Goal: Information Seeking & Learning: Understand process/instructions

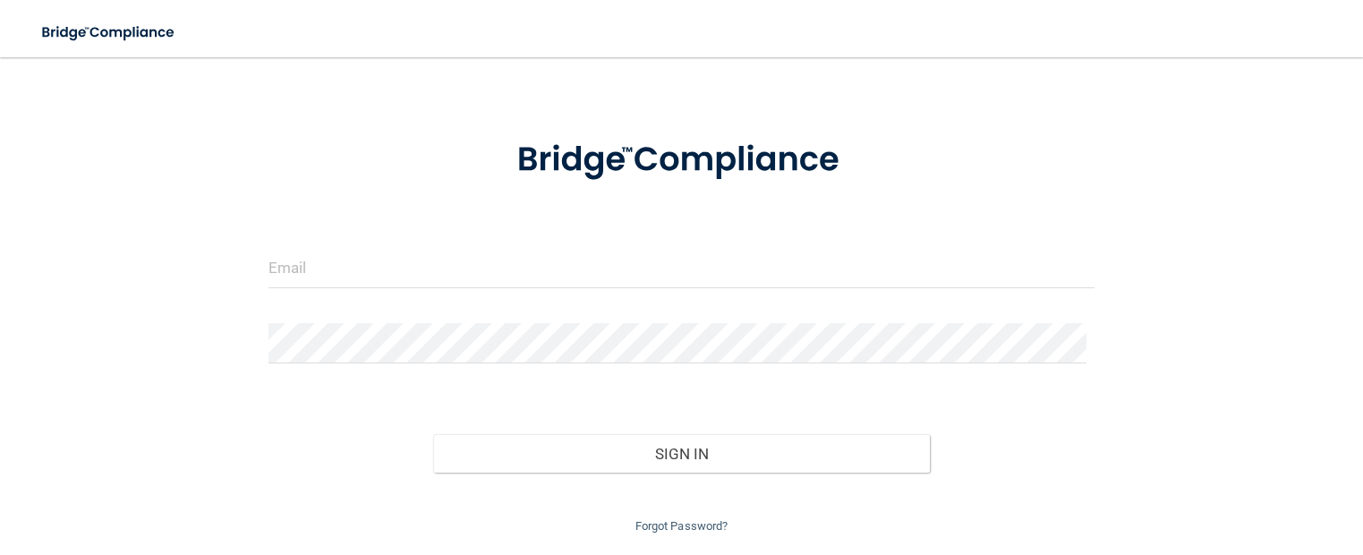
scroll to position [102, 0]
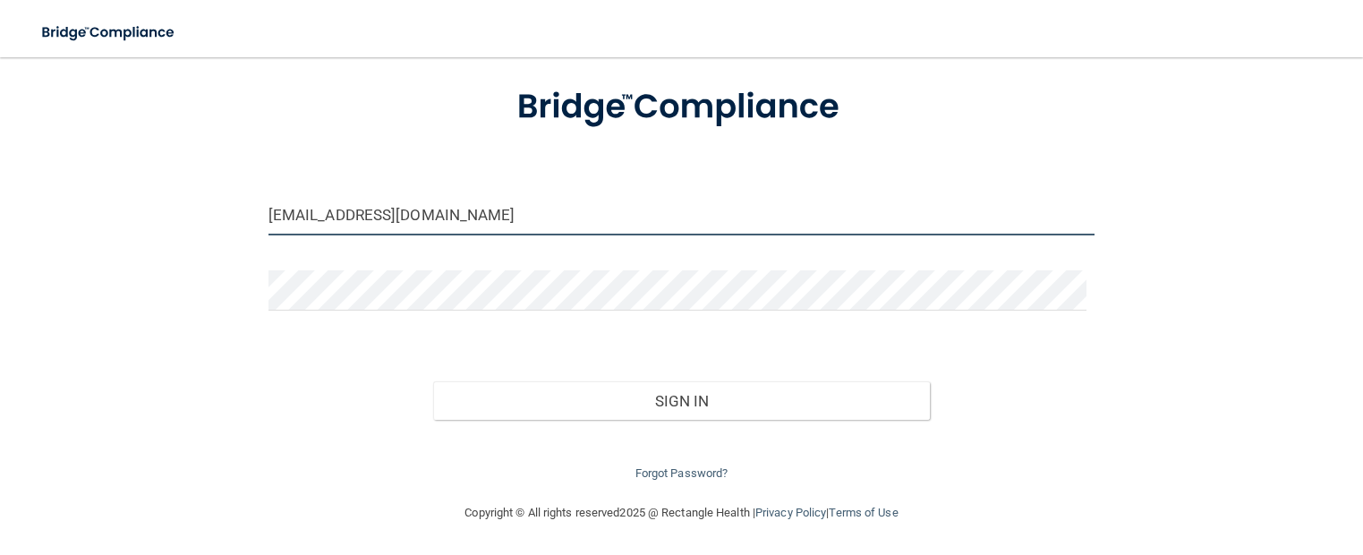
drag, startPoint x: 448, startPoint y: 221, endPoint x: 252, endPoint y: 234, distance: 196.4
click at [255, 234] on div "tempe.dentistry@yahoo.com" at bounding box center [682, 222] width 854 height 54
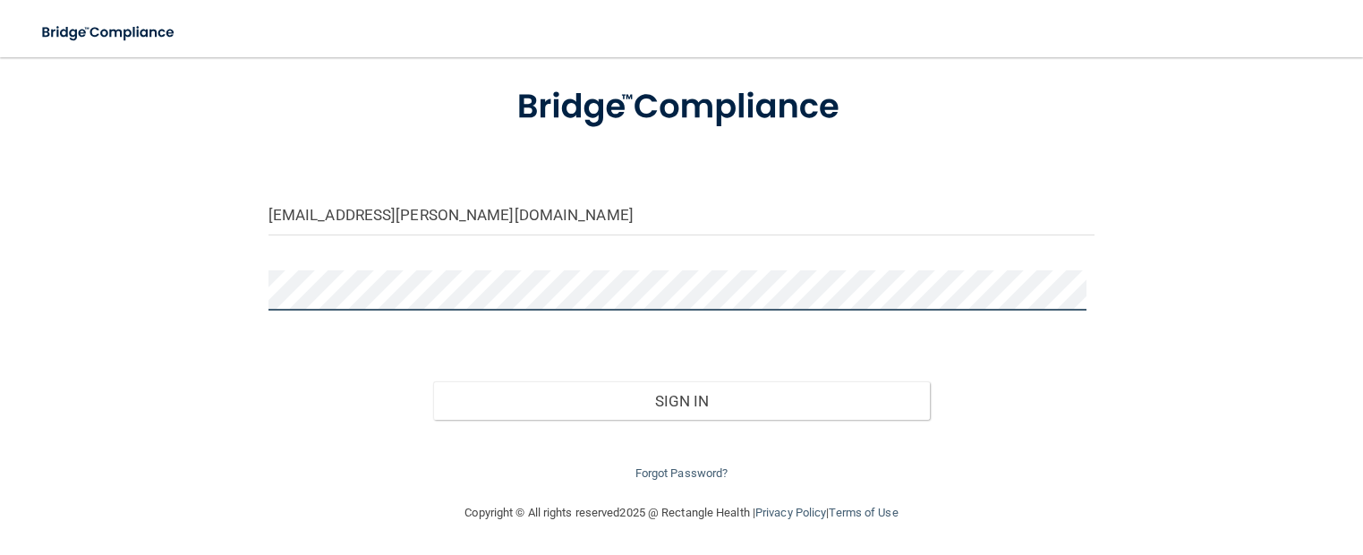
click at [185, 276] on div "Carmenanaya@cox.net Invalid email/password. You don't have permission to access…" at bounding box center [682, 228] width 1292 height 511
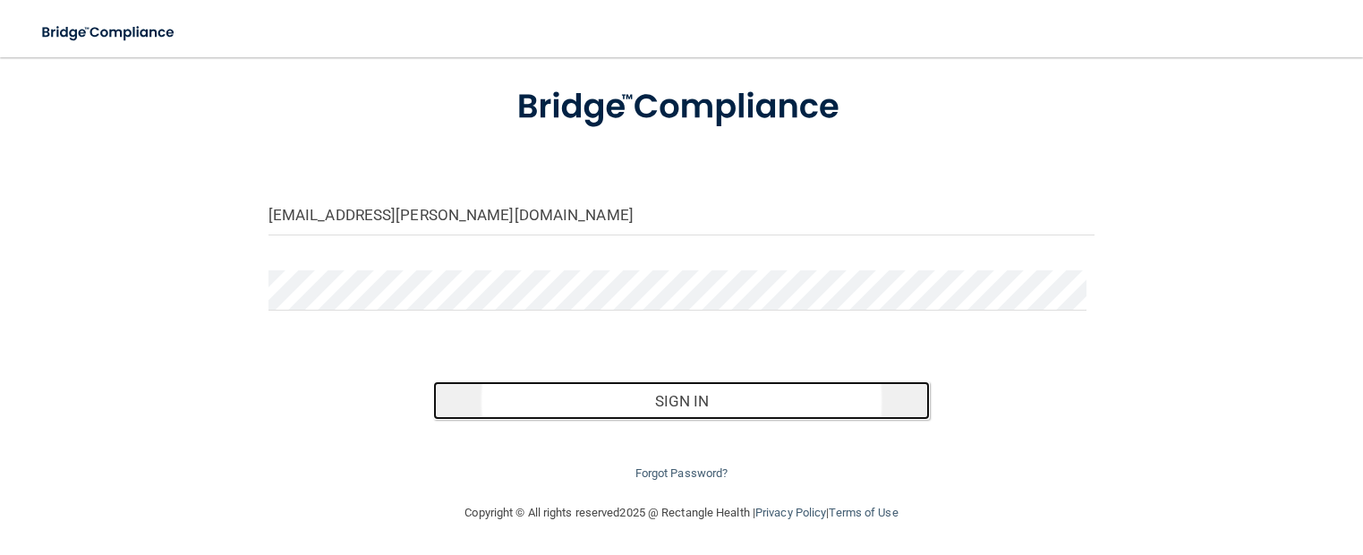
click at [681, 401] on button "Sign In" at bounding box center [681, 400] width 496 height 39
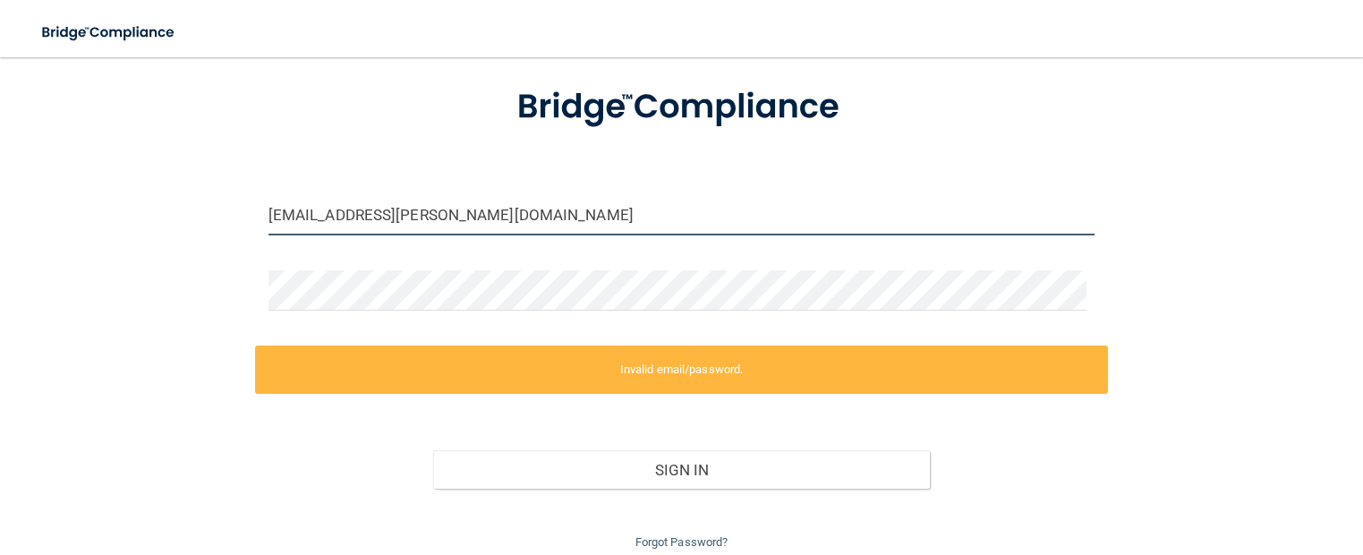
drag, startPoint x: 465, startPoint y: 211, endPoint x: 249, endPoint y: 210, distance: 216.6
click at [249, 210] on div "Carmenanaya@cox.net Invalid email/password. You don't have permission to access…" at bounding box center [682, 263] width 1292 height 580
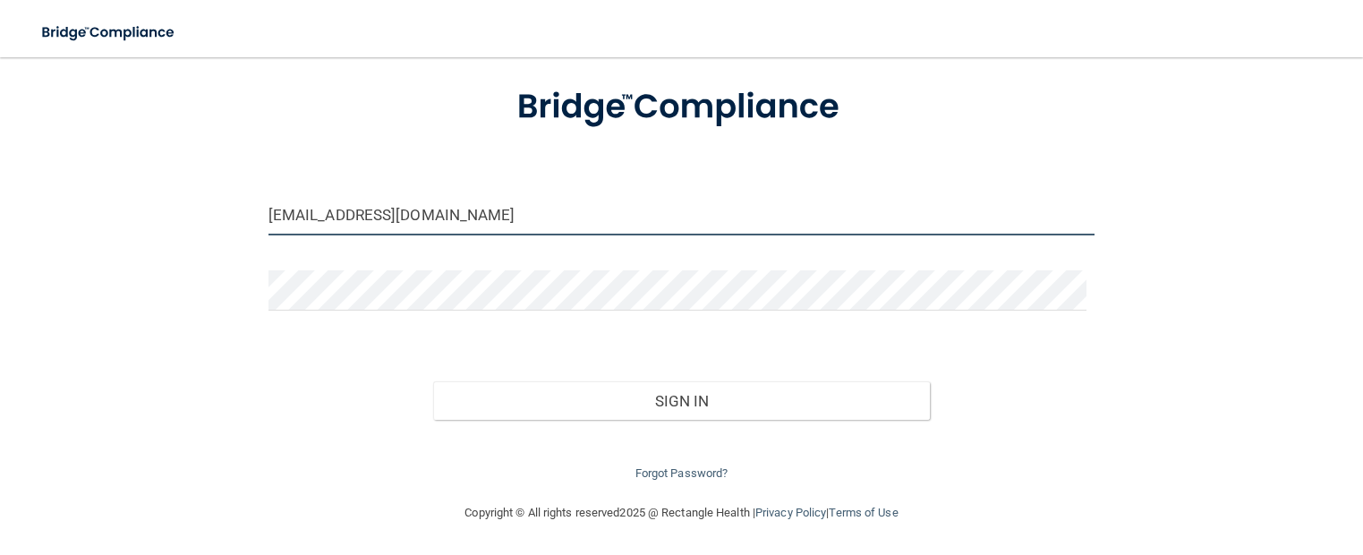
type input "[EMAIL_ADDRESS][DOMAIN_NAME]"
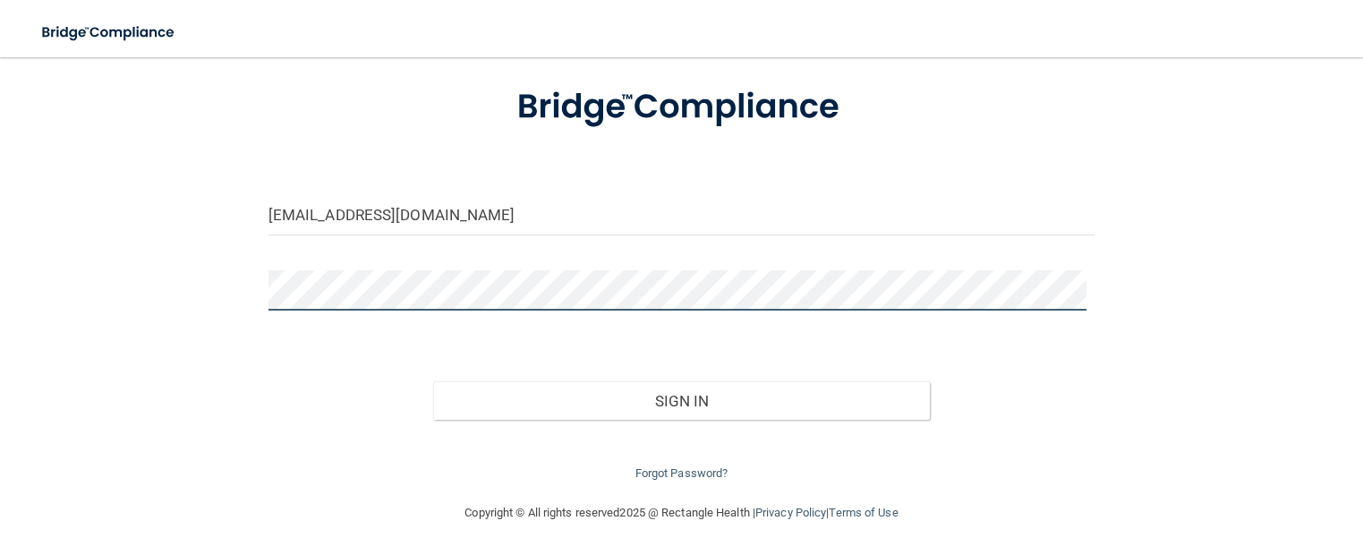
click at [200, 270] on div "luzanaya11@icloud.com Invalid email/password. You don't have permission to acce…" at bounding box center [682, 228] width 1292 height 511
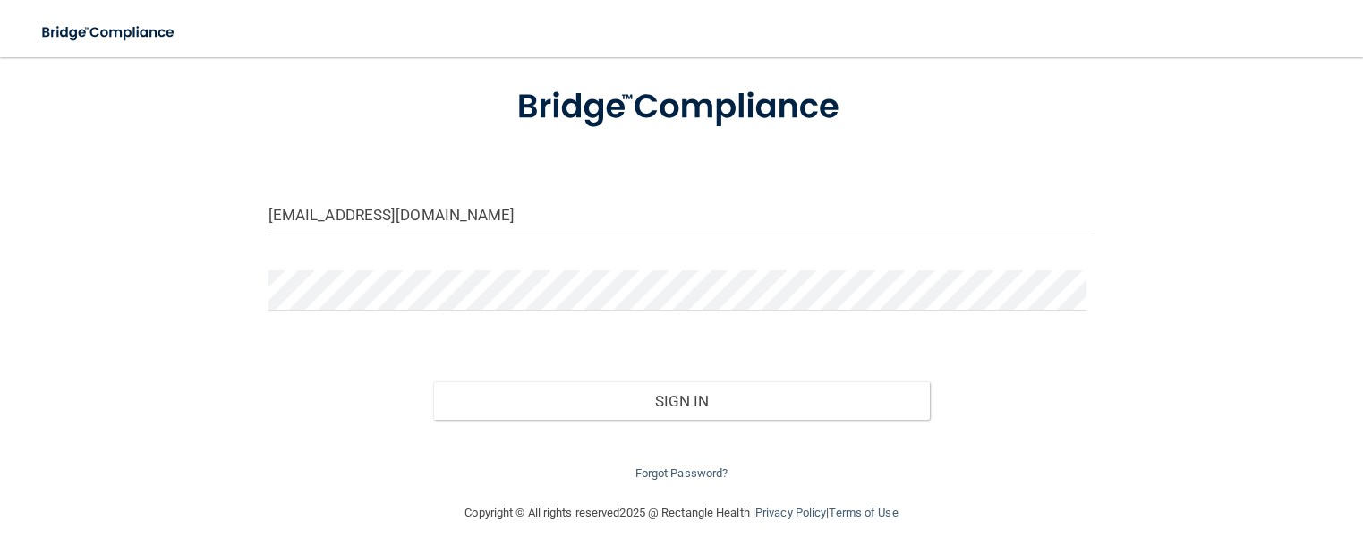
click at [307, 363] on div "Sign In" at bounding box center [682, 382] width 854 height 75
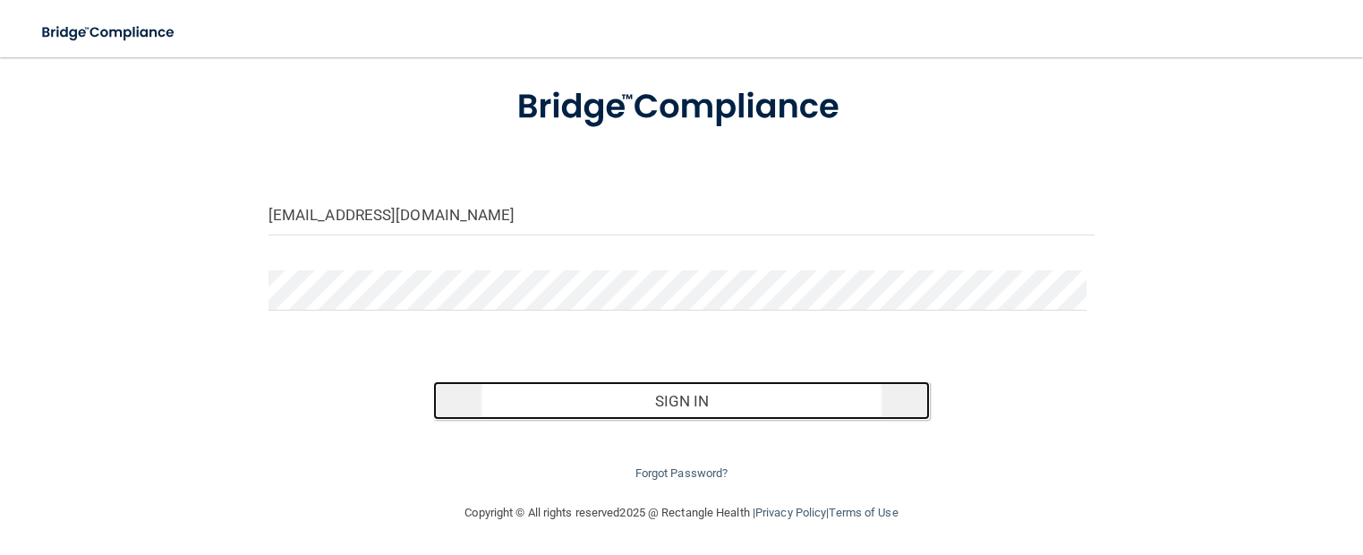
click at [641, 397] on button "Sign In" at bounding box center [681, 400] width 496 height 39
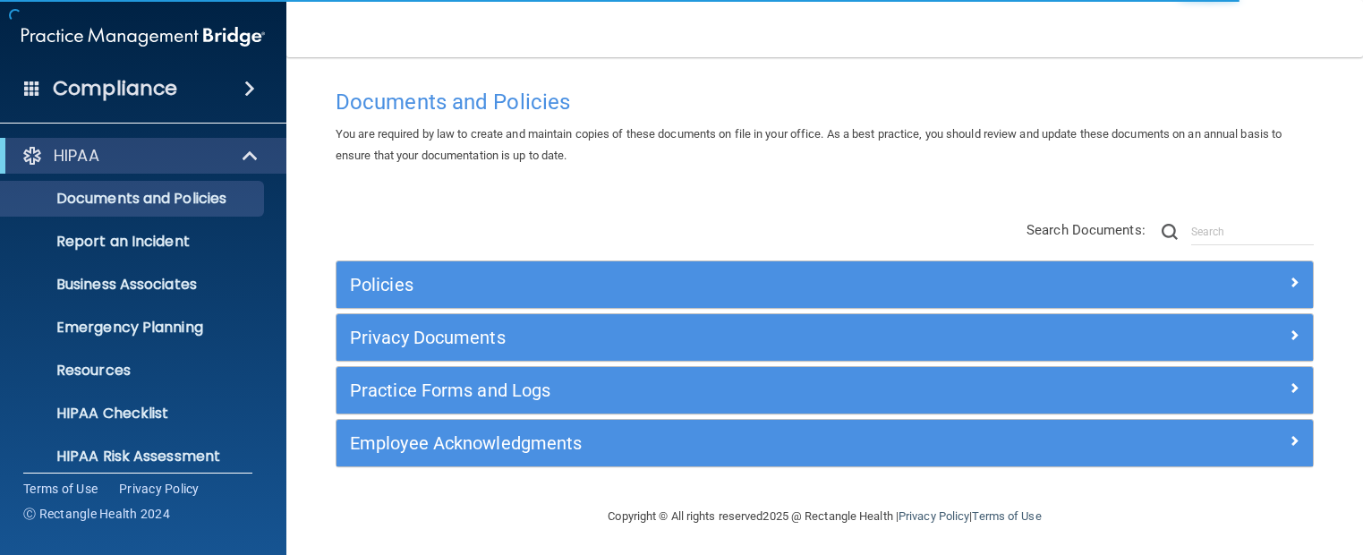
scroll to position [18, 0]
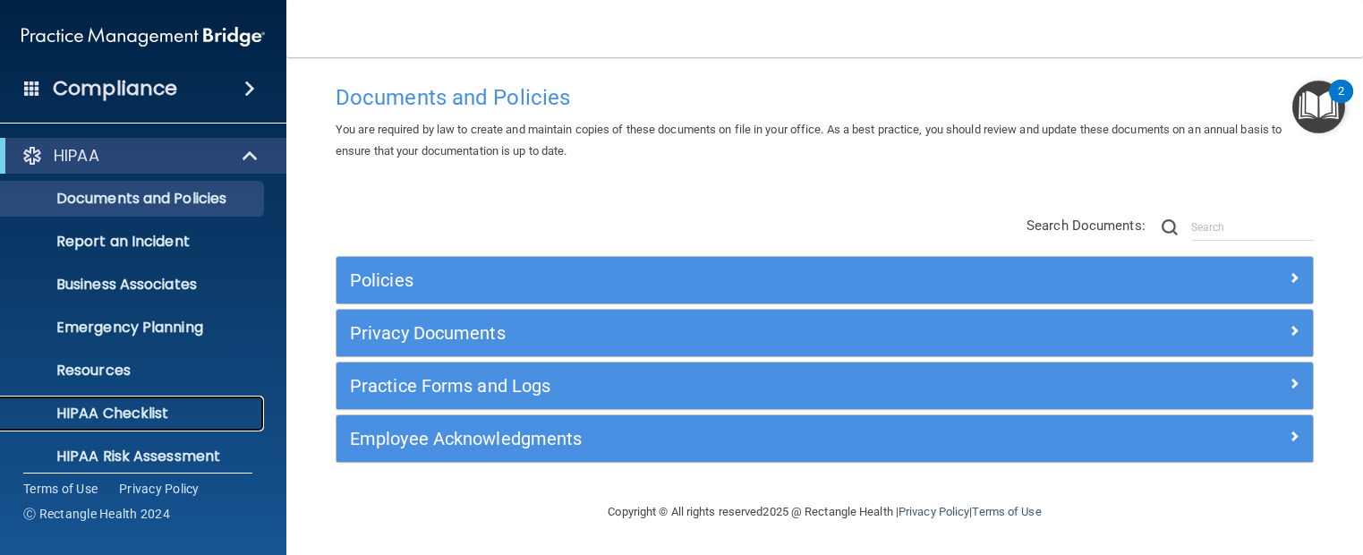
click at [103, 413] on p "HIPAA Checklist" at bounding box center [134, 414] width 244 height 18
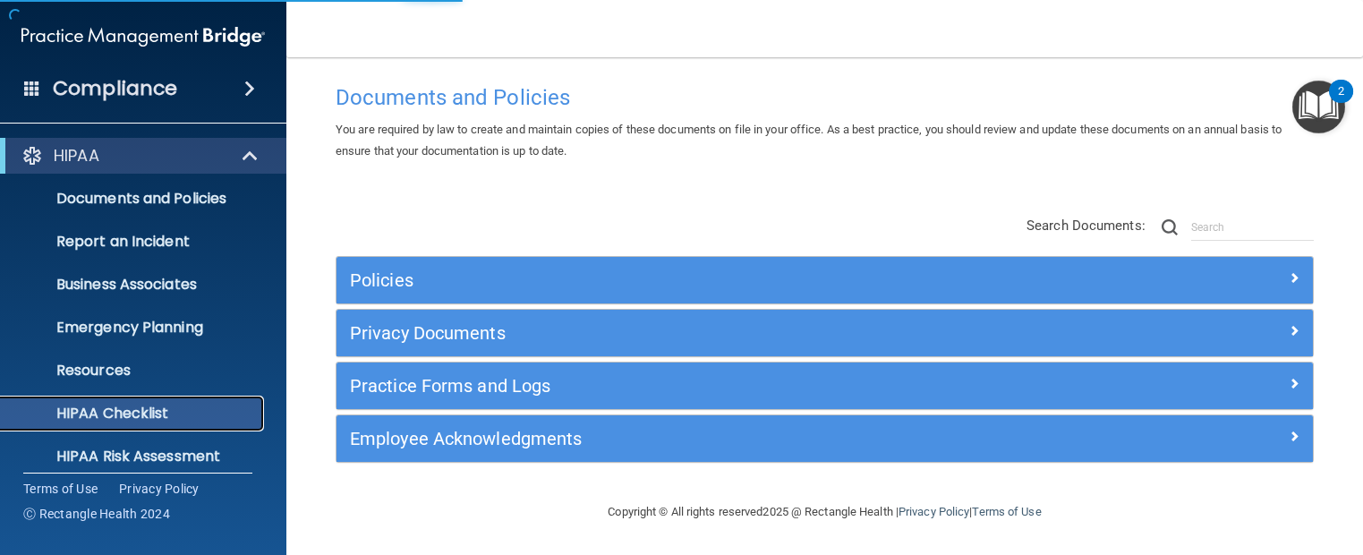
click at [103, 413] on p "HIPAA Checklist" at bounding box center [134, 414] width 244 height 18
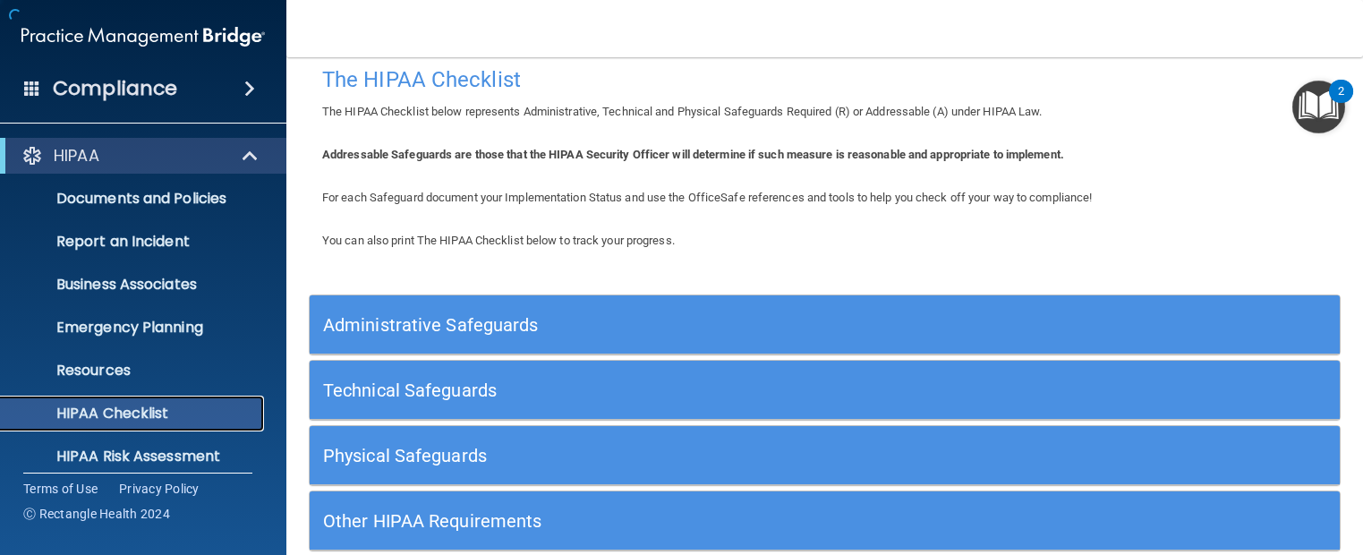
scroll to position [124, 0]
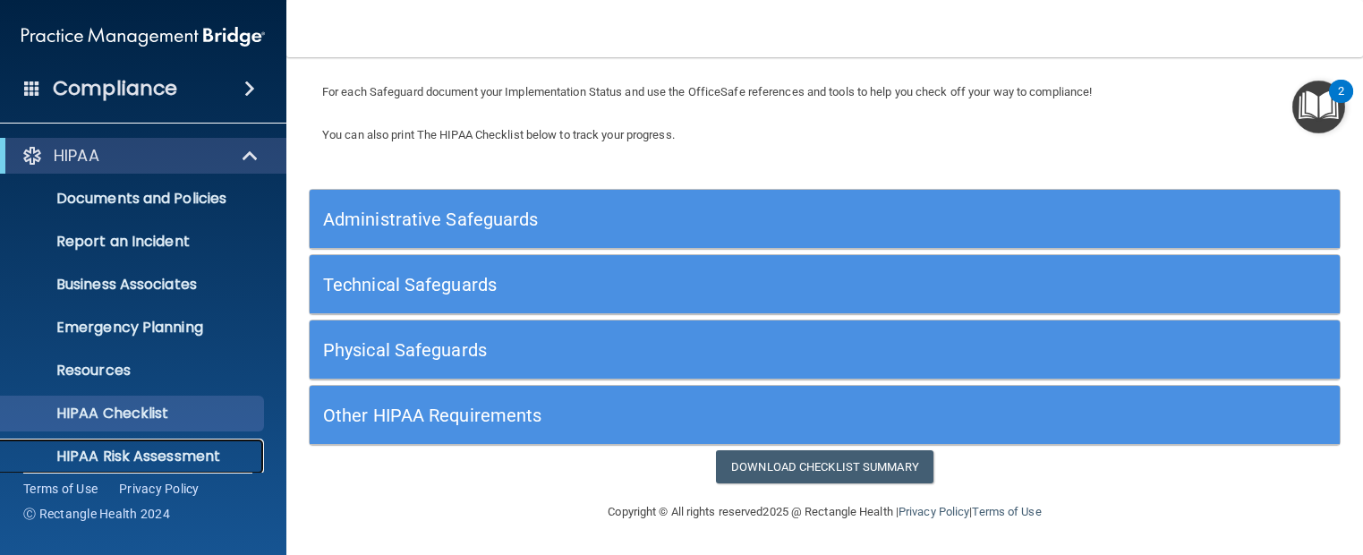
click at [124, 456] on p "HIPAA Risk Assessment" at bounding box center [134, 457] width 244 height 18
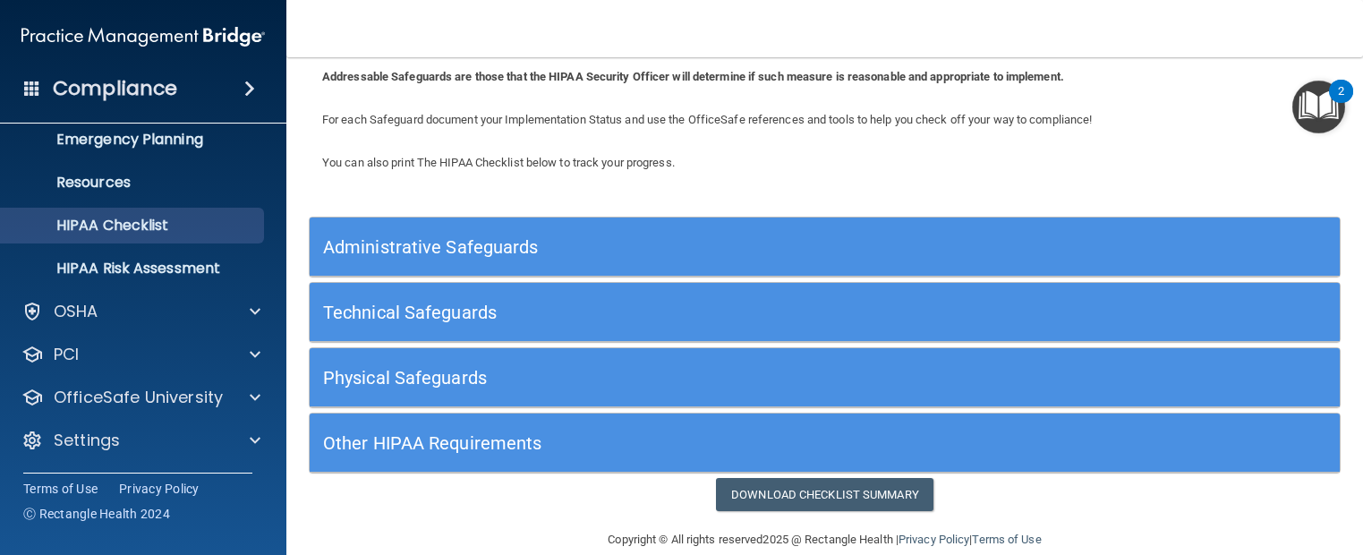
scroll to position [124, 0]
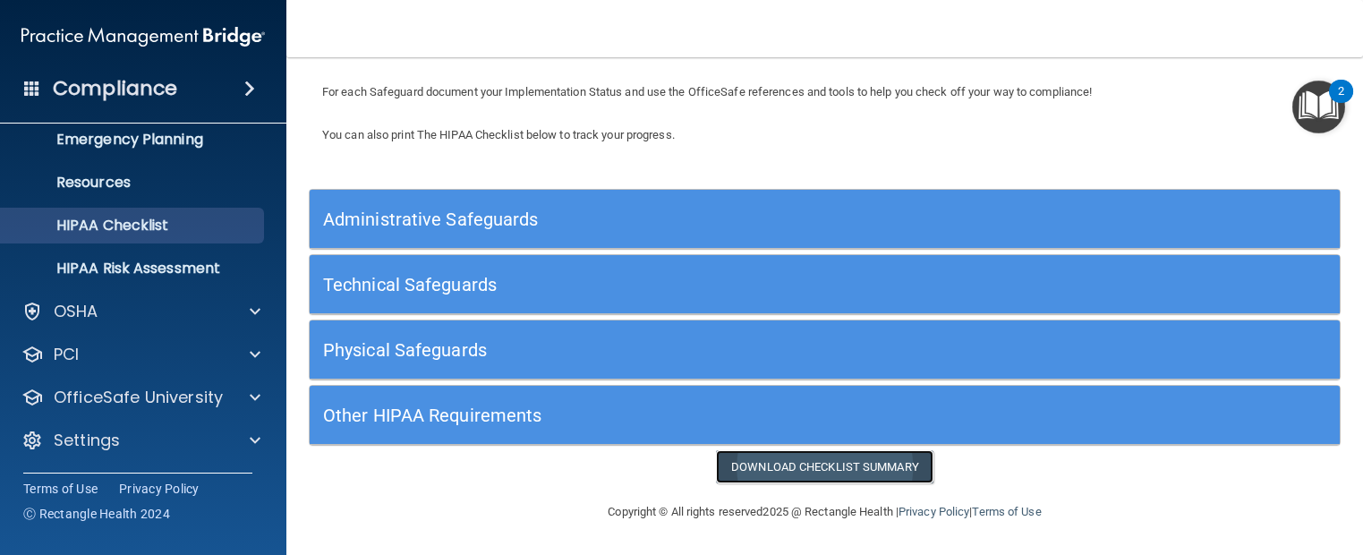
click at [856, 472] on link "Download Checklist Summary" at bounding box center [825, 466] width 218 height 33
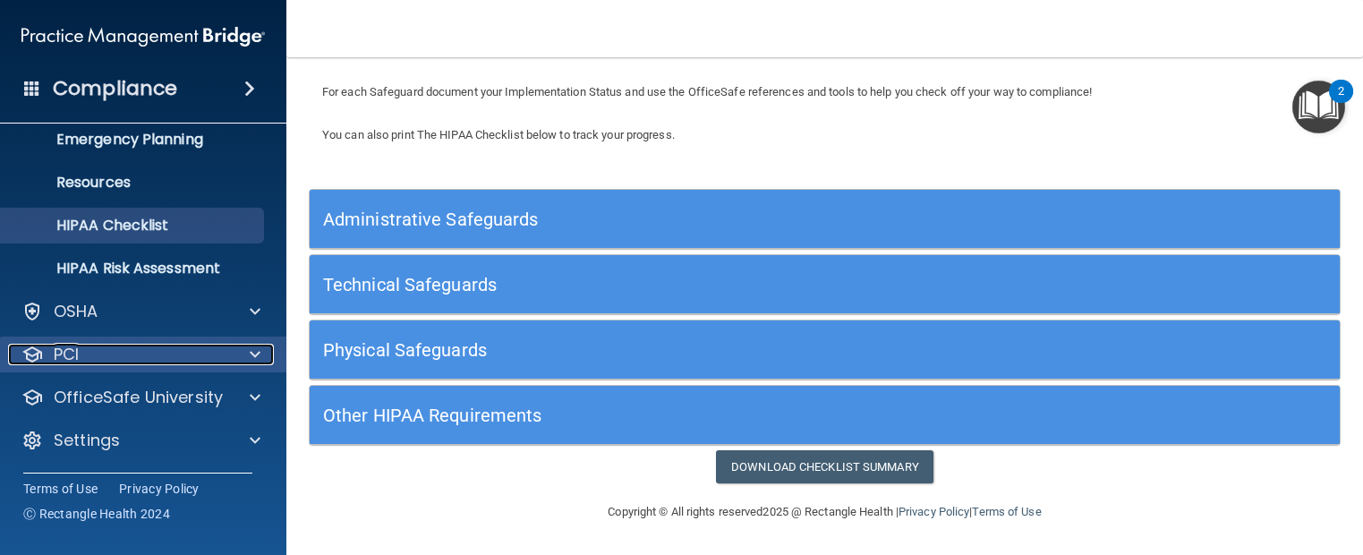
click at [252, 356] on span at bounding box center [255, 354] width 11 height 21
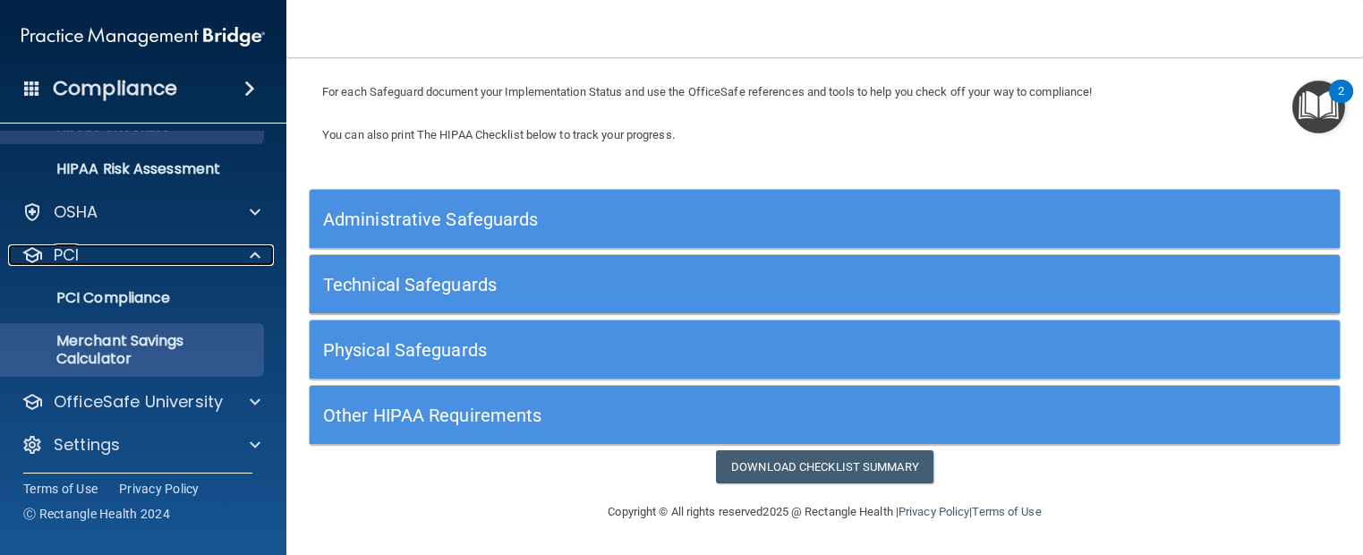
scroll to position [292, 0]
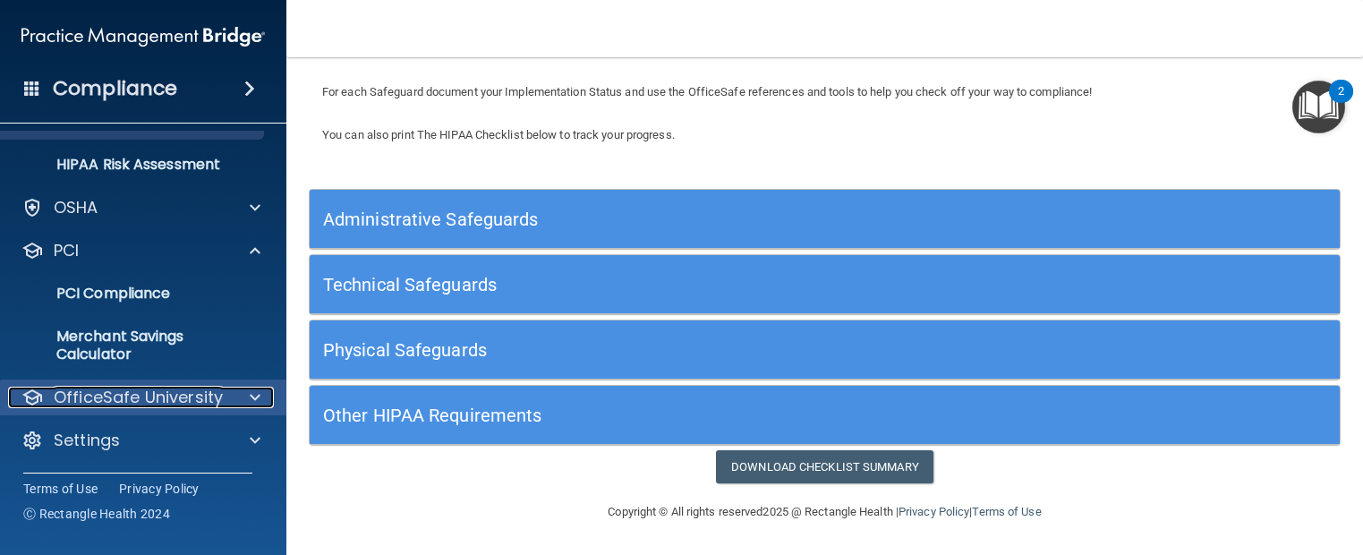
click at [190, 396] on p "OfficeSafe University" at bounding box center [138, 397] width 169 height 21
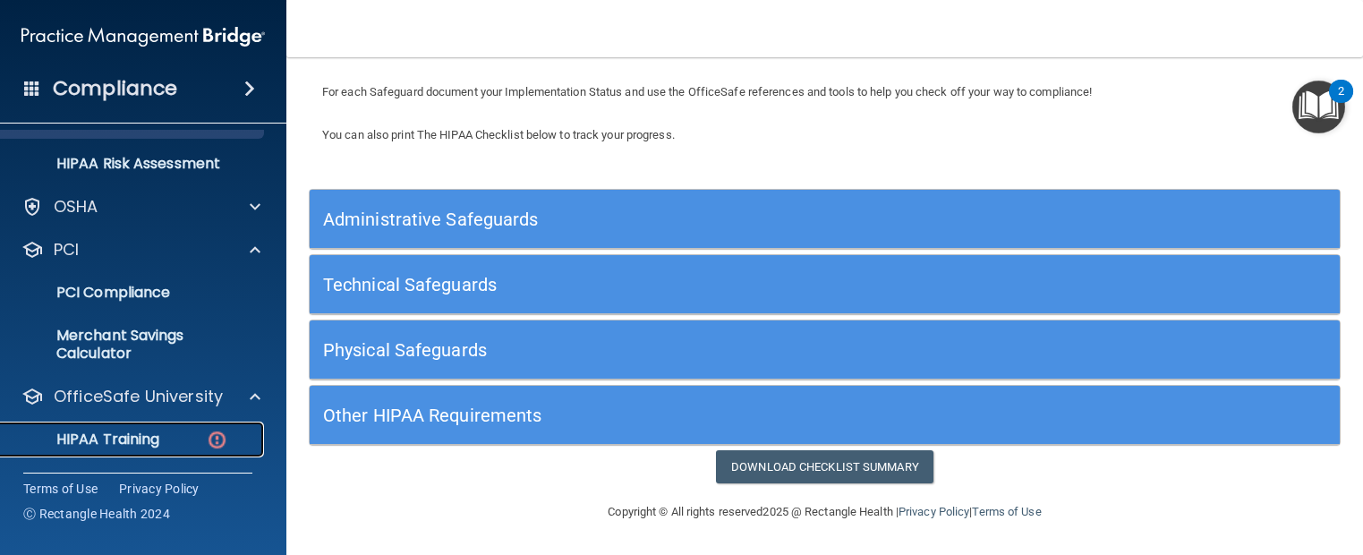
click at [131, 439] on p "HIPAA Training" at bounding box center [86, 440] width 148 height 18
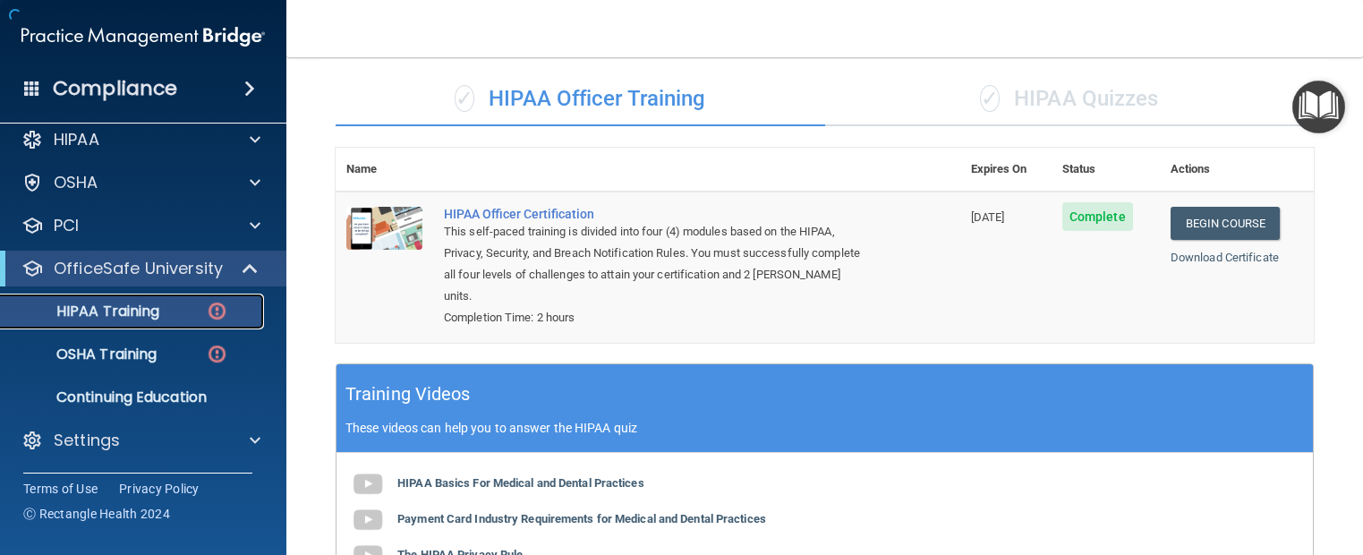
scroll to position [668, 0]
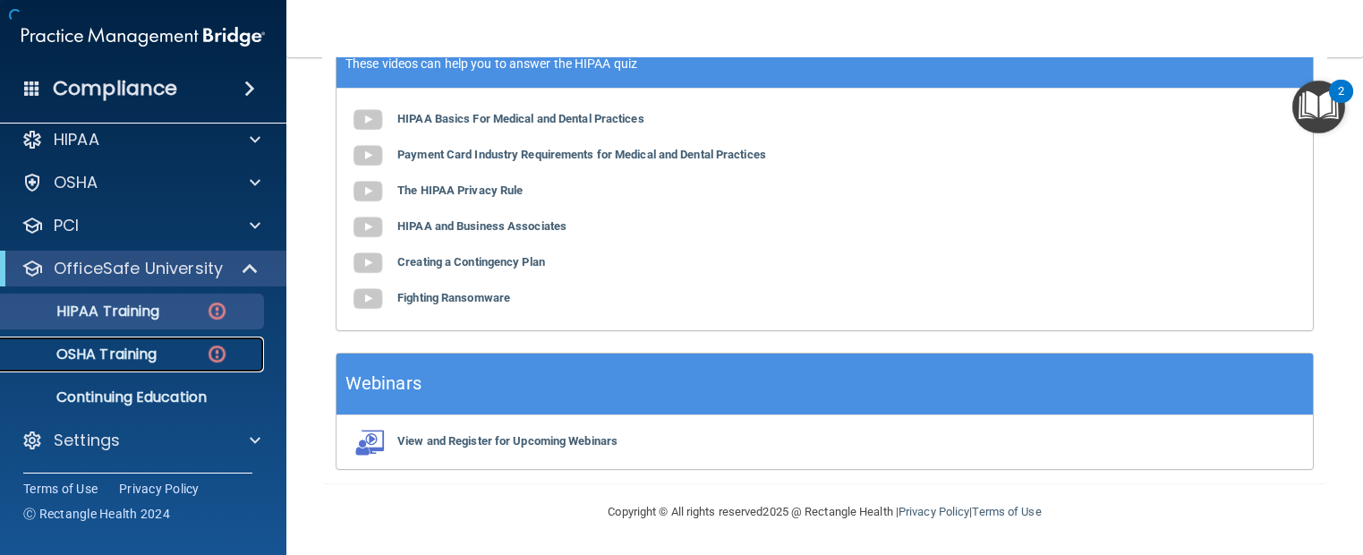
click at [144, 362] on p "OSHA Training" at bounding box center [84, 354] width 145 height 18
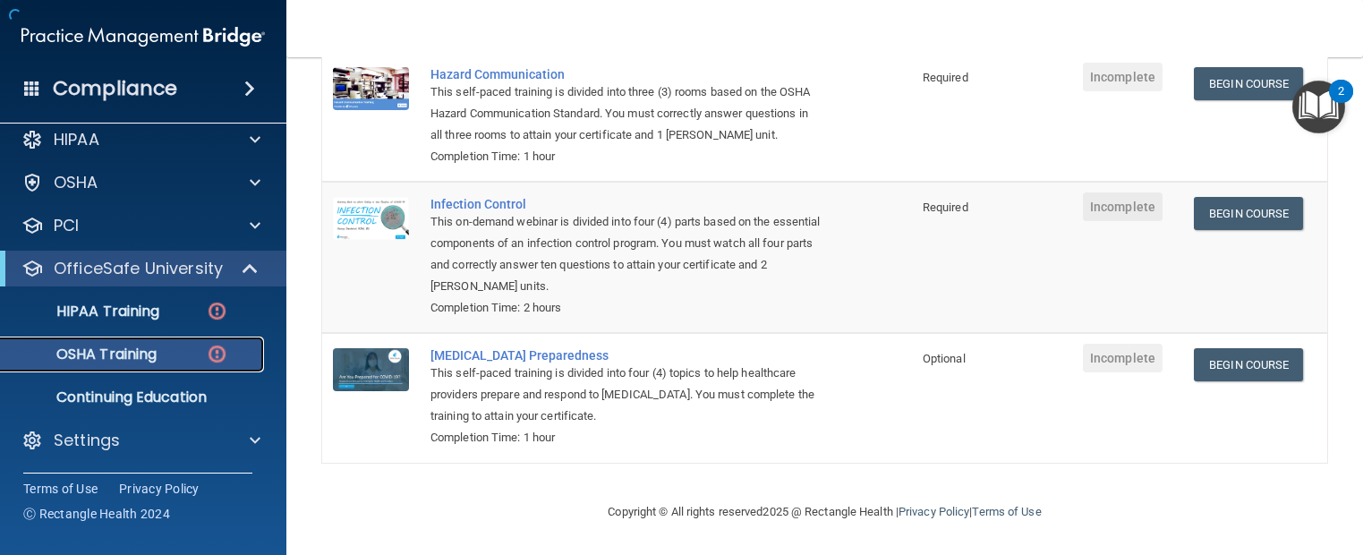
scroll to position [376, 0]
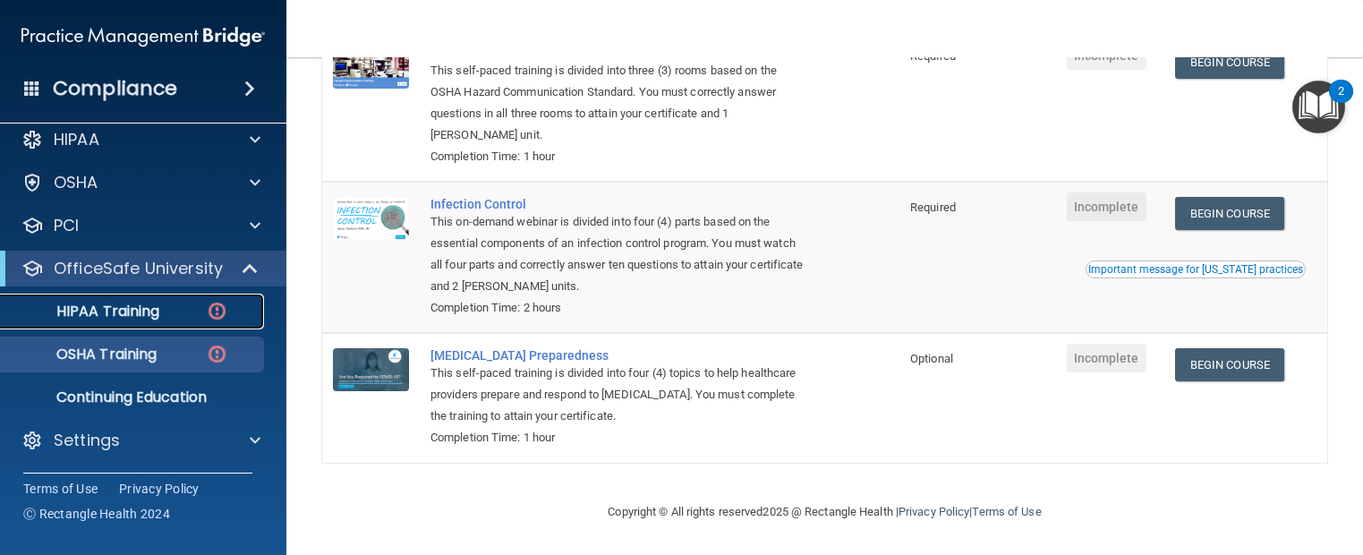
click at [139, 311] on p "HIPAA Training" at bounding box center [86, 312] width 148 height 18
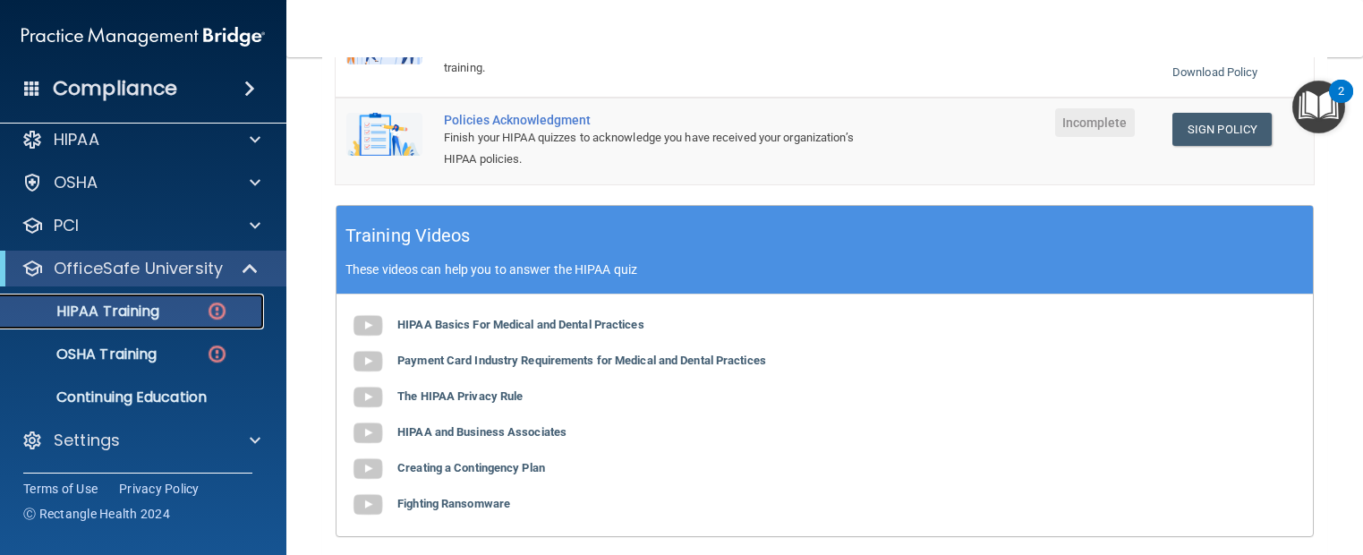
scroll to position [399, 0]
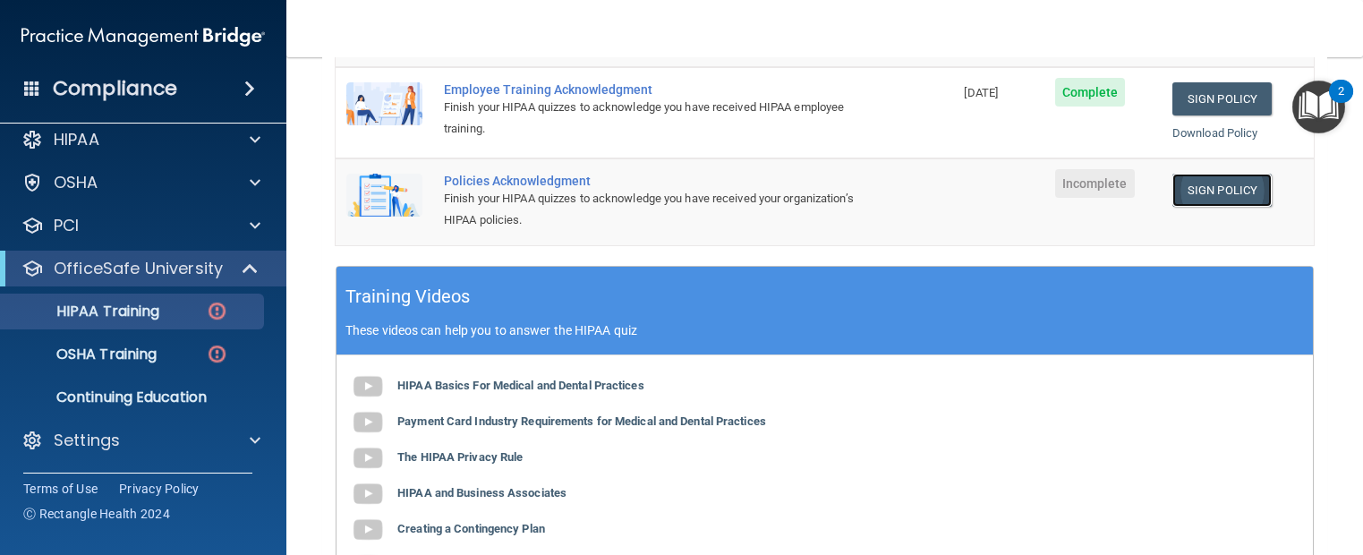
click at [1215, 186] on link "Sign Policy" at bounding box center [1222, 190] width 99 height 33
click at [377, 201] on img at bounding box center [384, 195] width 76 height 43
click at [1082, 189] on span "Incomplete" at bounding box center [1095, 183] width 80 height 29
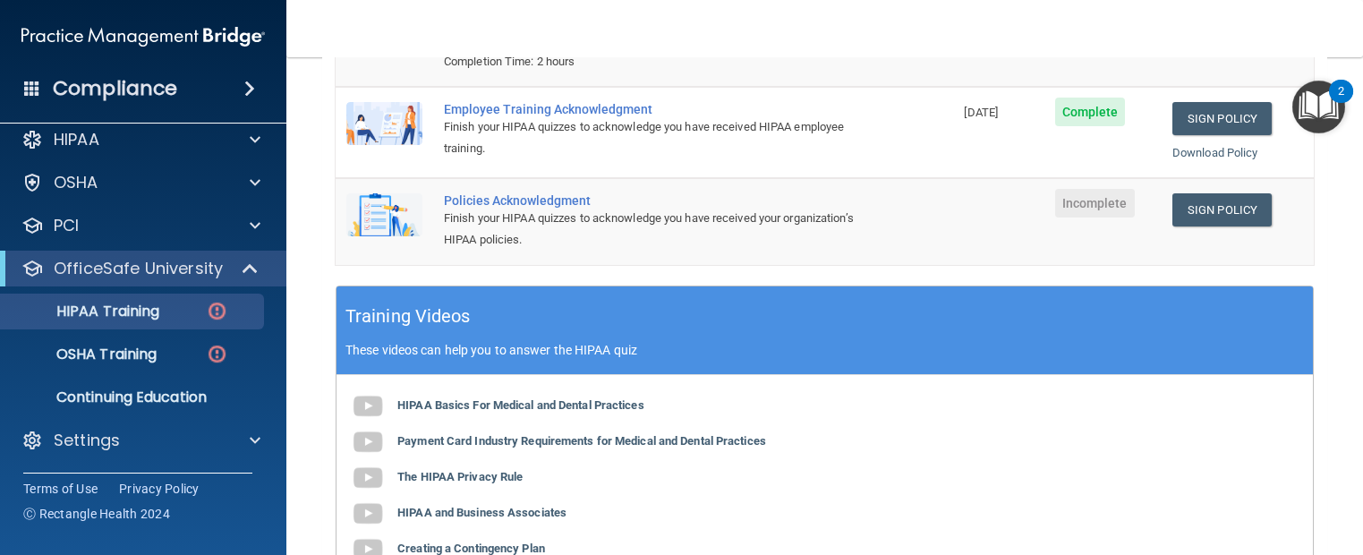
scroll to position [310, 0]
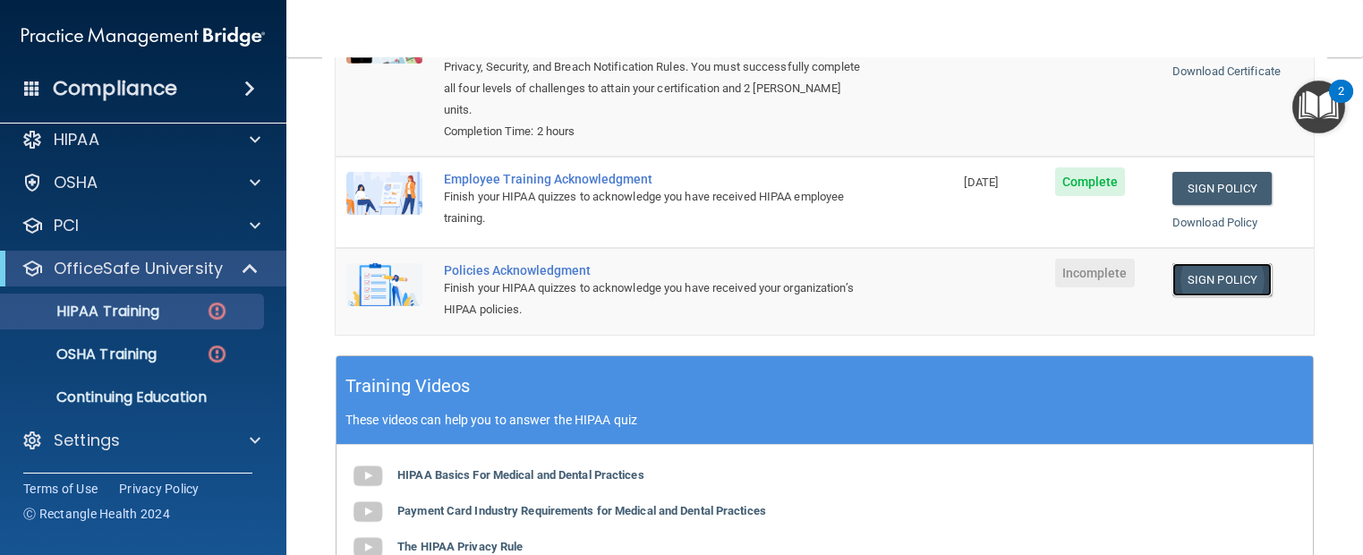
click at [1207, 273] on link "Sign Policy" at bounding box center [1222, 279] width 99 height 33
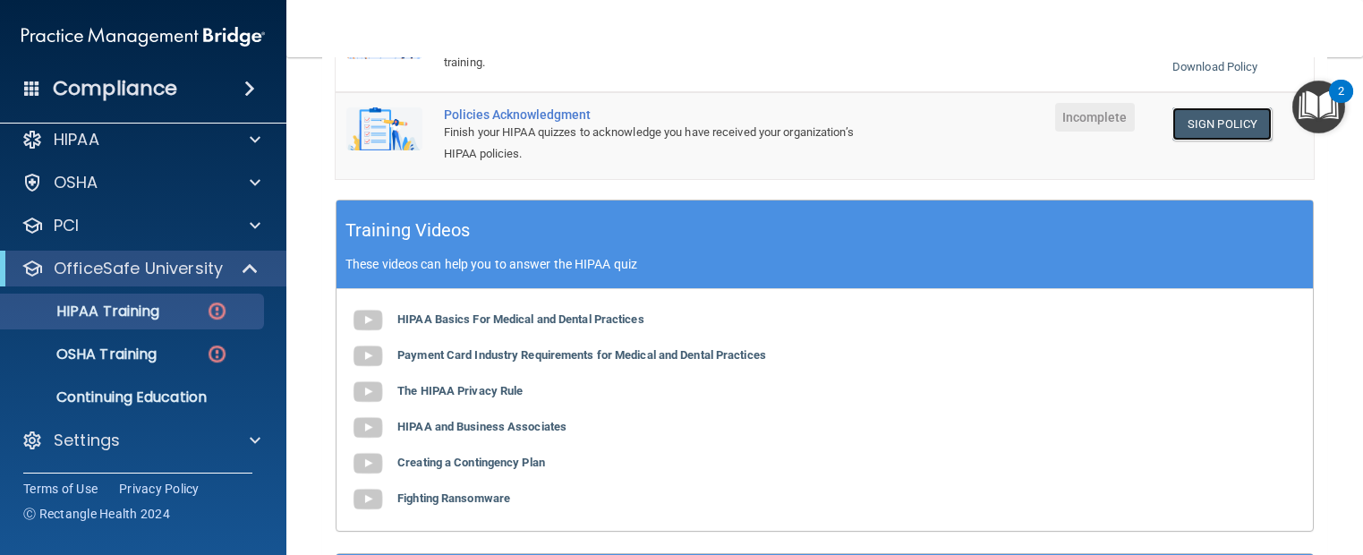
scroll to position [489, 0]
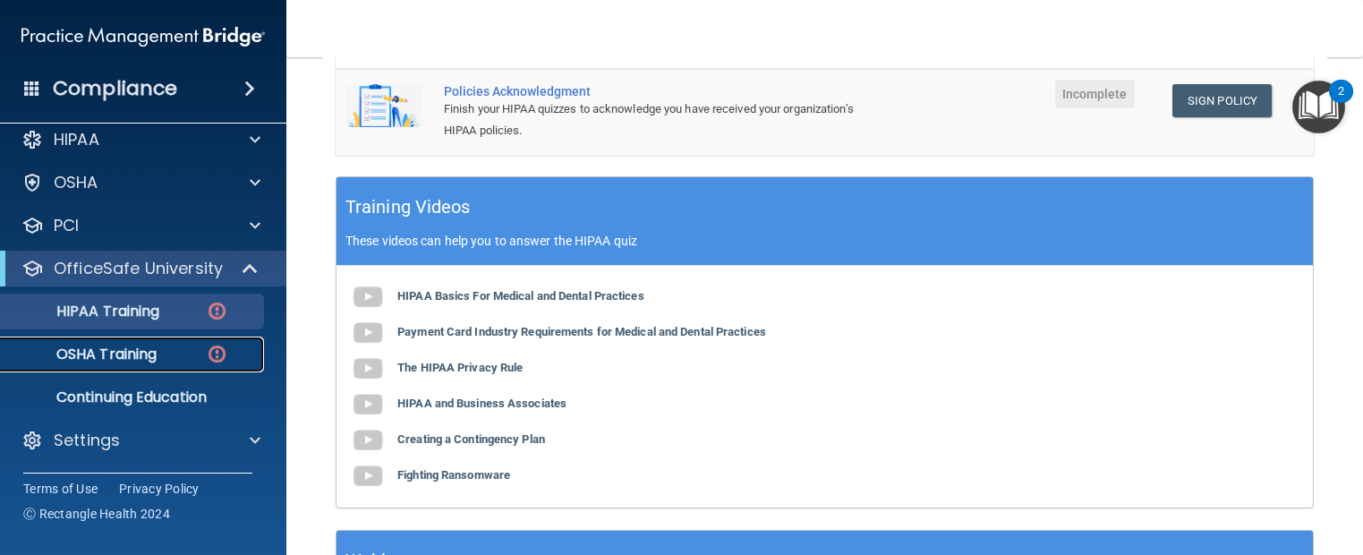
click at [121, 354] on p "OSHA Training" at bounding box center [84, 354] width 145 height 18
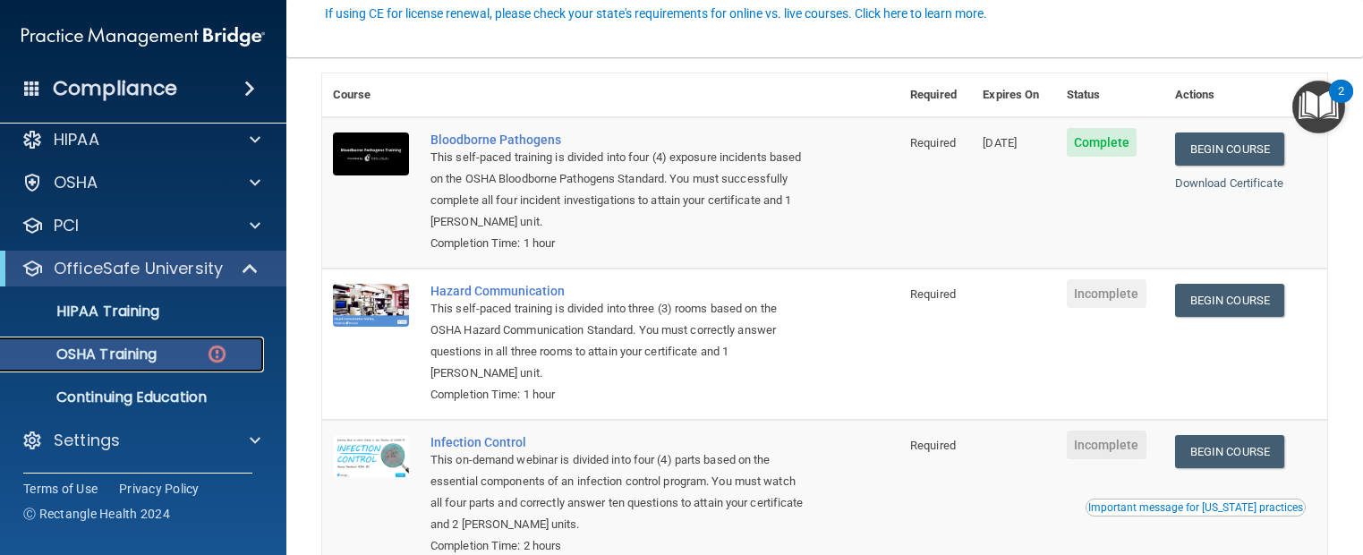
scroll to position [179, 0]
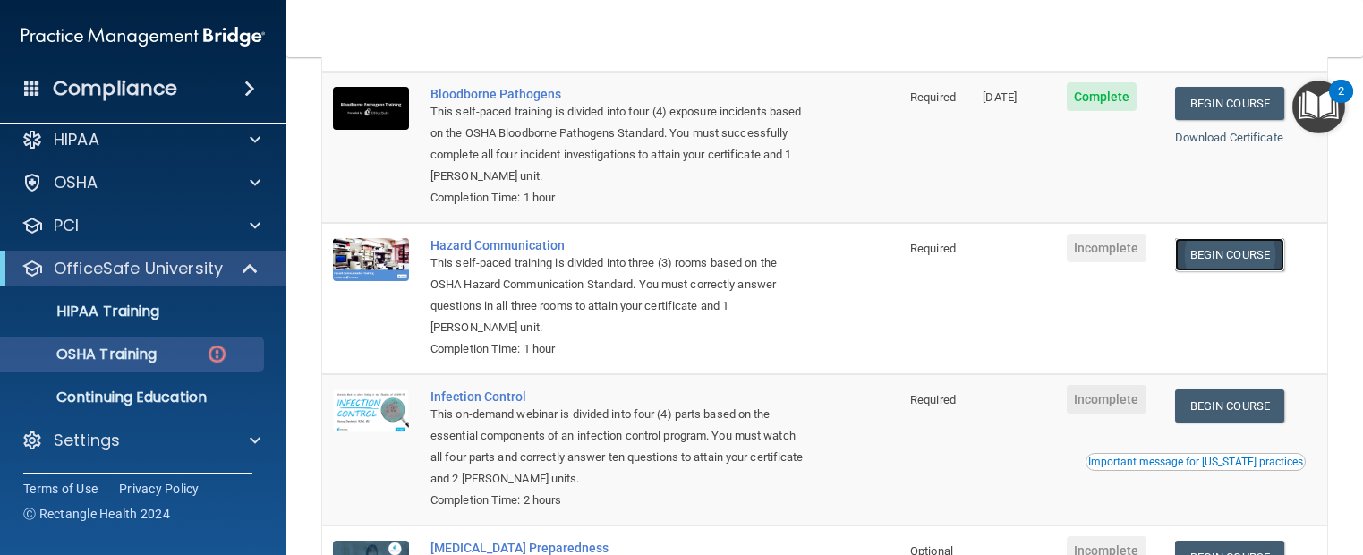
click at [1225, 252] on link "Begin Course" at bounding box center [1229, 254] width 109 height 33
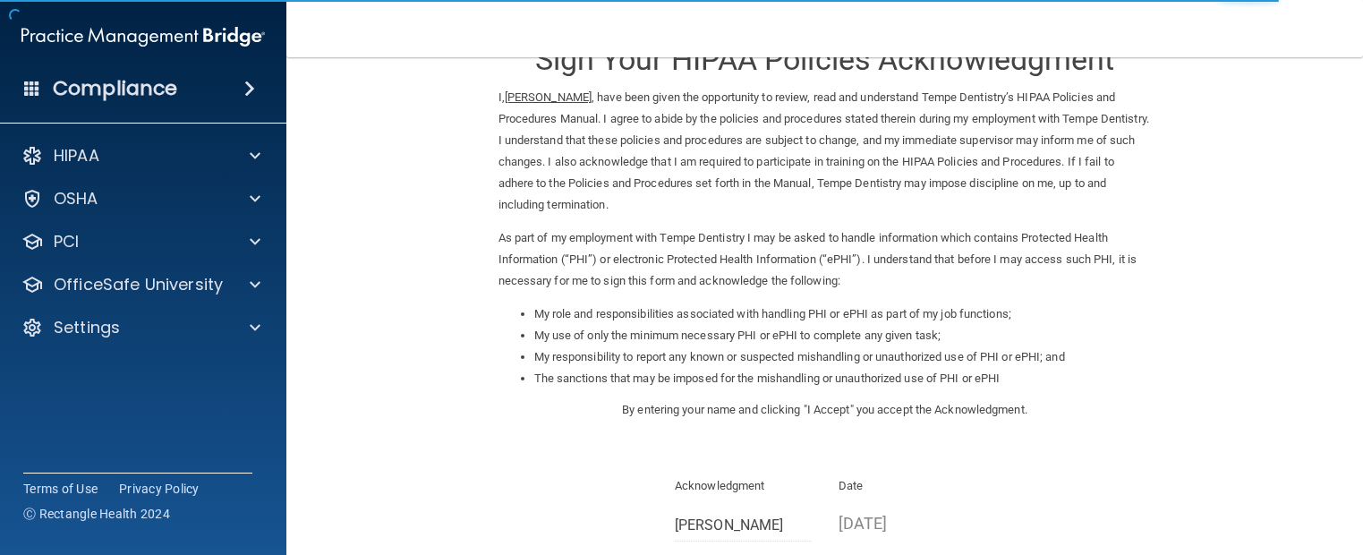
scroll to position [179, 0]
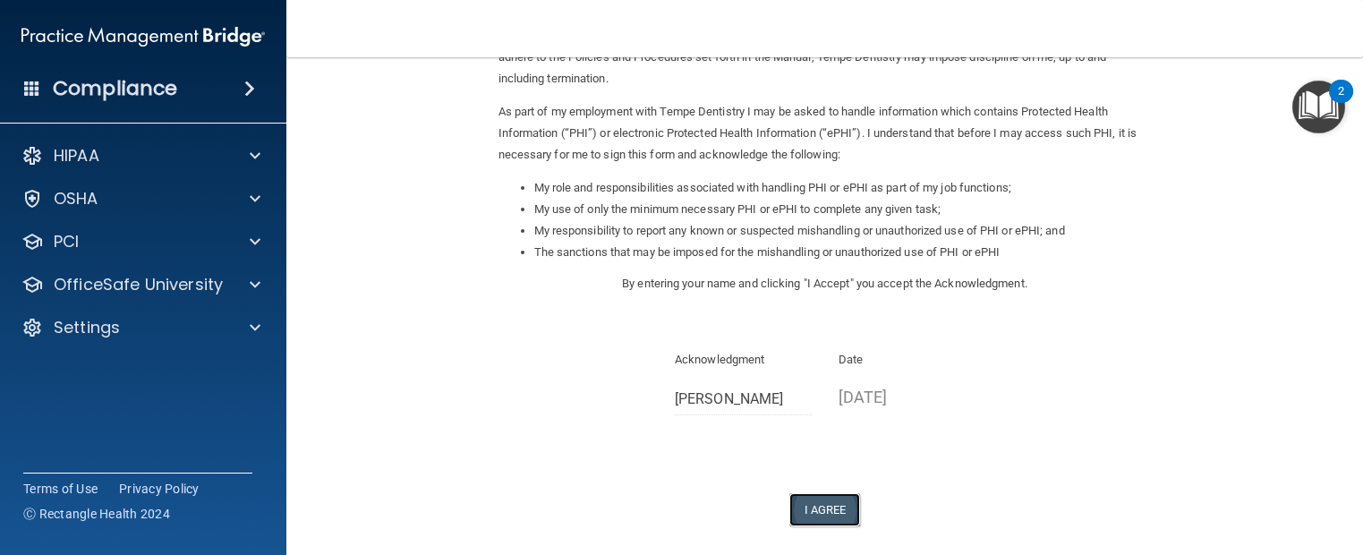
click at [821, 511] on button "I Agree" at bounding box center [825, 509] width 72 height 33
click at [811, 506] on button "I Agree" at bounding box center [825, 509] width 72 height 33
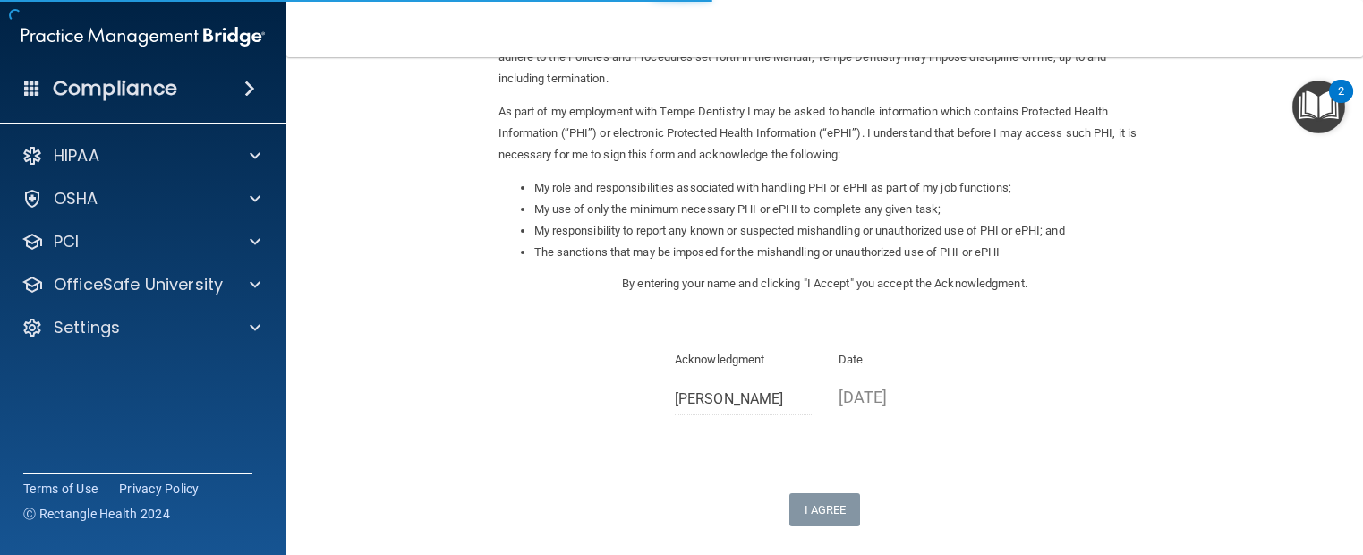
click at [652, 201] on li "My use of only the minimum necessary PHI or ePHI to complete any given task;" at bounding box center [843, 209] width 618 height 21
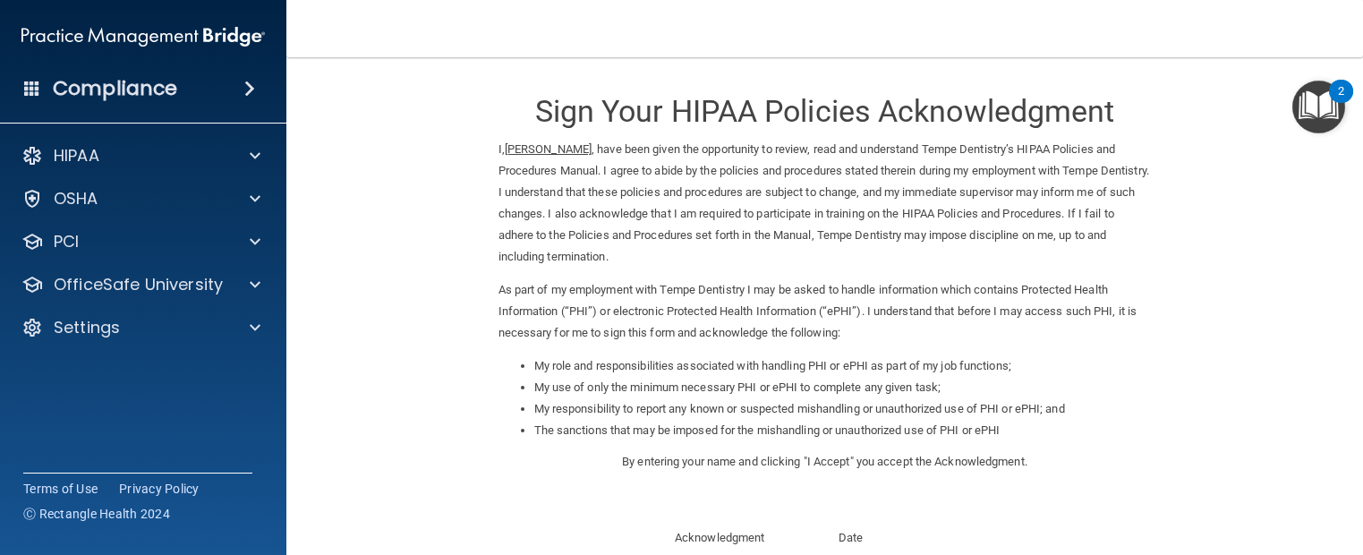
scroll to position [0, 0]
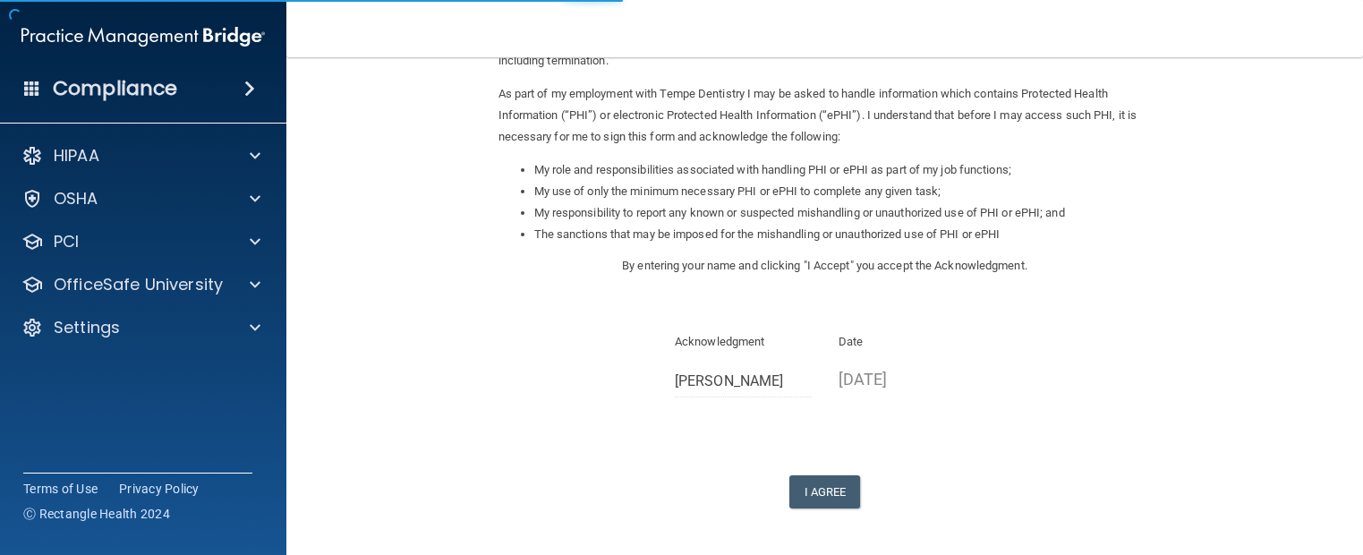
scroll to position [265, 0]
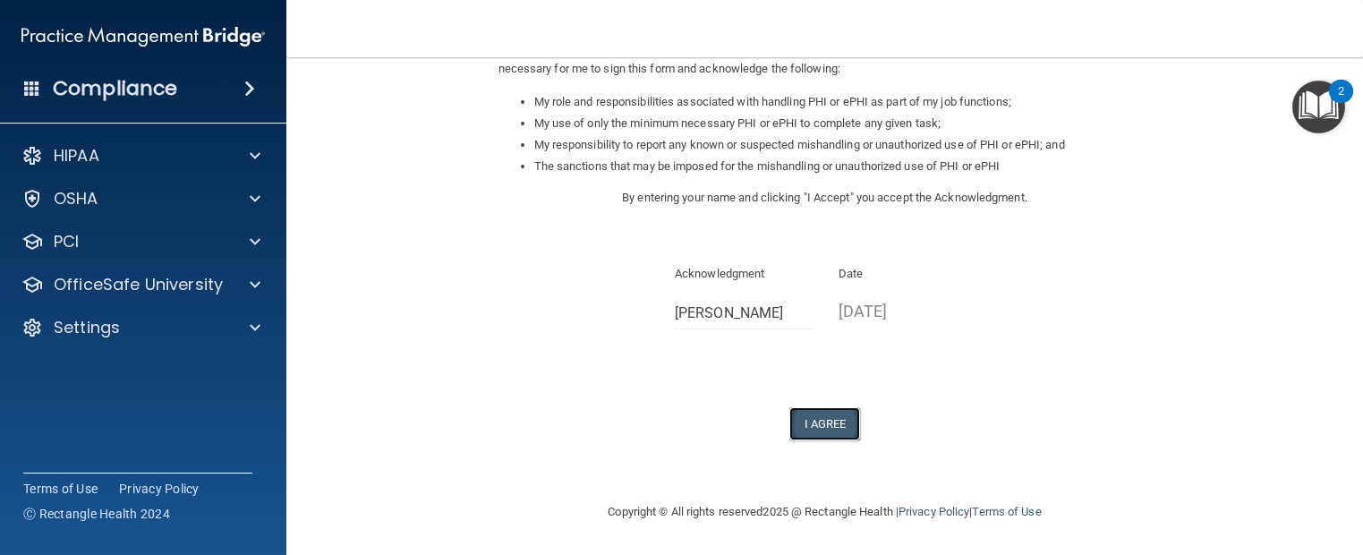
click at [812, 421] on button "I Agree" at bounding box center [825, 423] width 72 height 33
click at [1026, 391] on div "Sign Your HIPAA Policies Acknowledgment I, [PERSON_NAME] , have been given the …" at bounding box center [825, 125] width 653 height 630
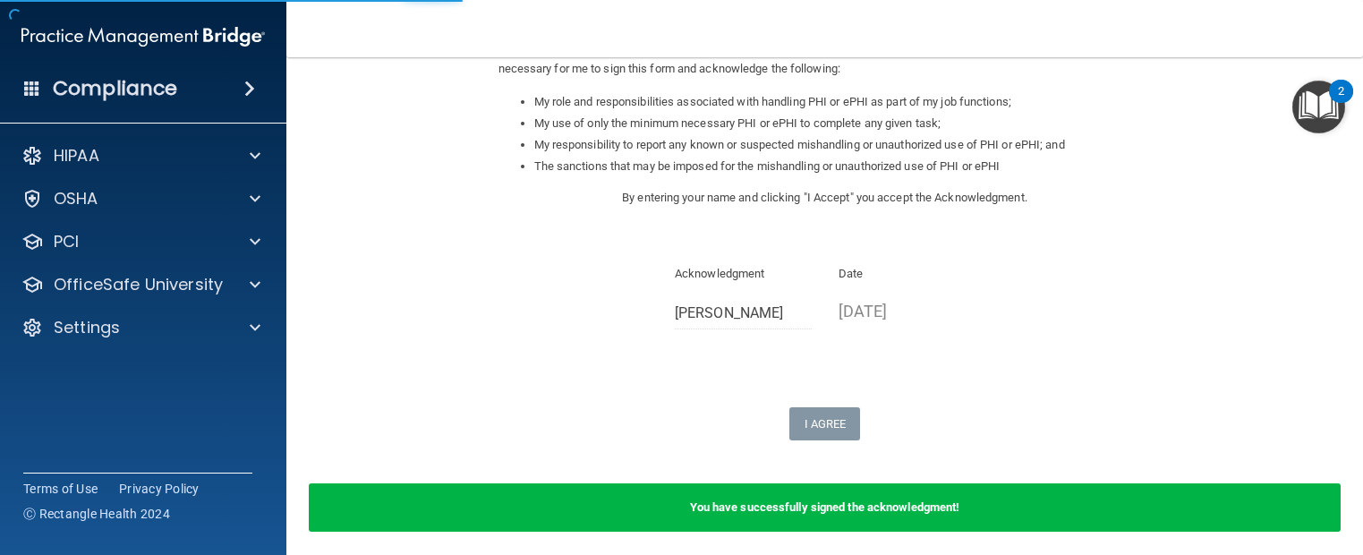
scroll to position [335, 0]
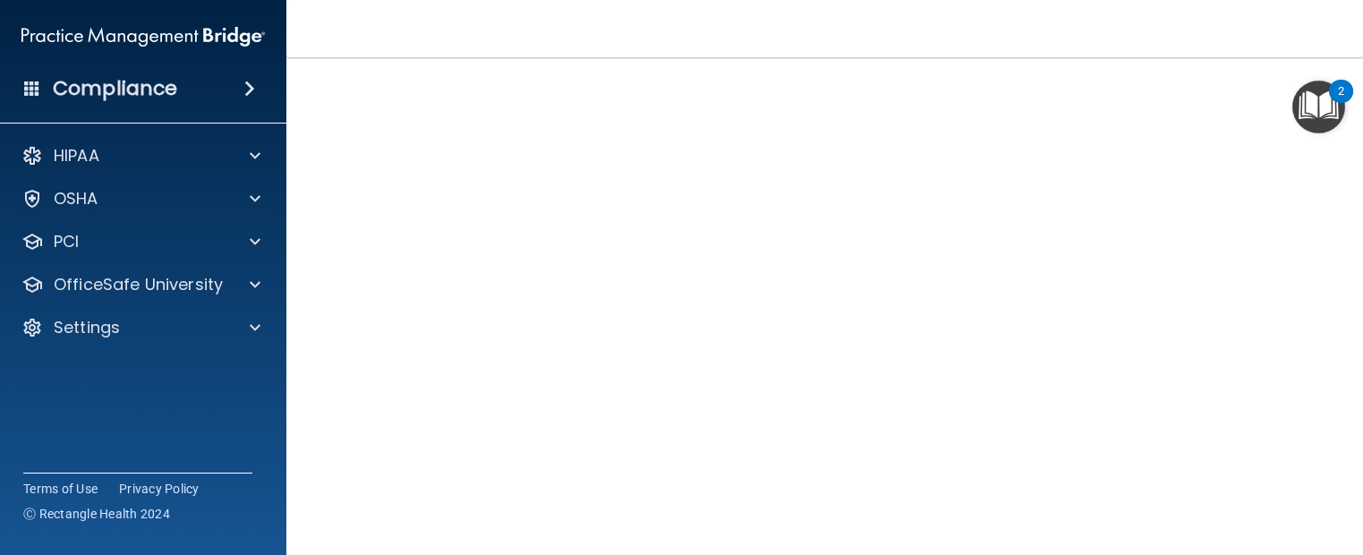
scroll to position [113, 0]
click at [1285, 221] on div "Hazard Communication Training This course doesn’t expire until . Are you sure y…" at bounding box center [824, 310] width 1005 height 660
